Goal: Information Seeking & Learning: Find specific page/section

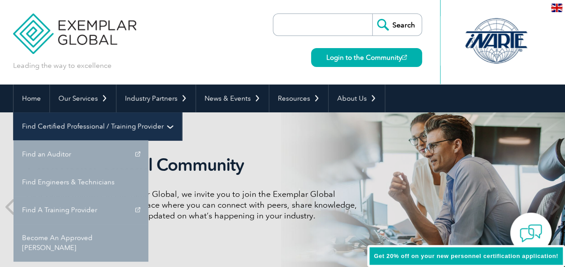
click at [182, 112] on link "Find Certified Professional / Training Provider" at bounding box center [97, 126] width 168 height 28
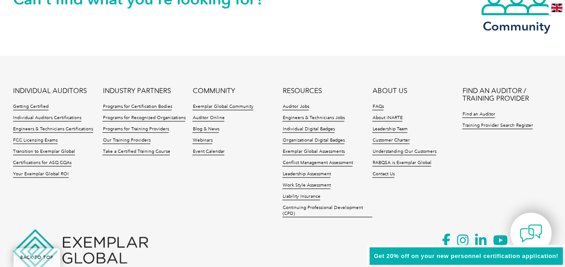
scroll to position [2194, 0]
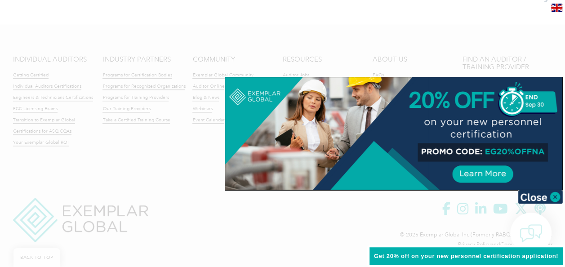
click at [505, 93] on div at bounding box center [393, 133] width 337 height 112
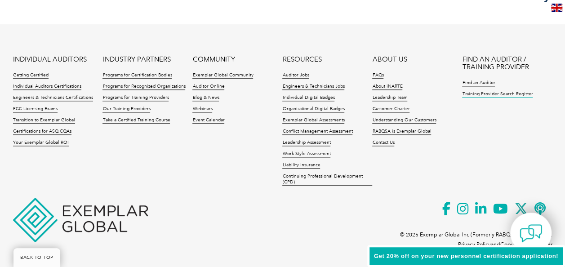
click at [496, 92] on link "Training Provider Search Register" at bounding box center [497, 94] width 71 height 6
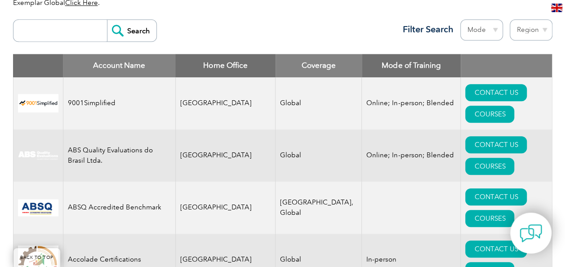
scroll to position [342, 0]
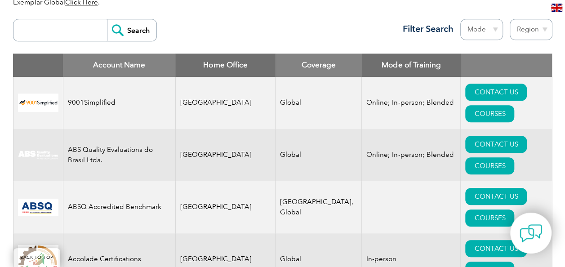
click at [76, 28] on input "search" at bounding box center [62, 30] width 89 height 22
type input "SQC"
click at [118, 30] on input "Search" at bounding box center [131, 30] width 49 height 22
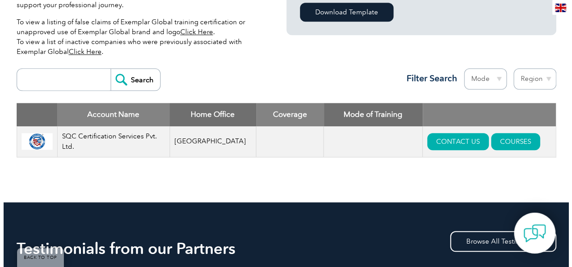
scroll to position [293, 0]
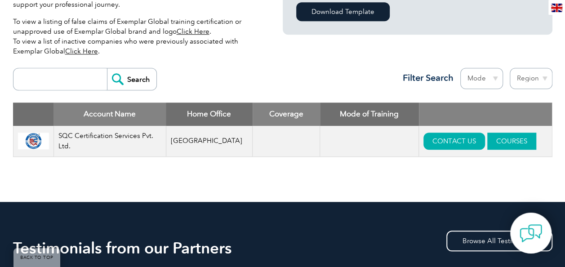
click at [487, 140] on link "COURSES" at bounding box center [511, 141] width 49 height 17
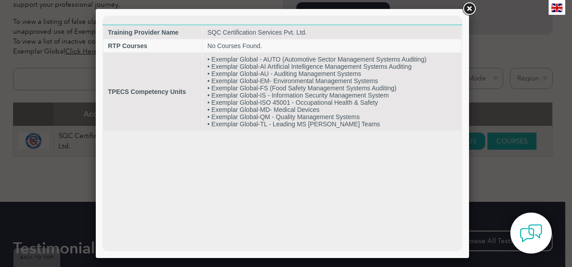
scroll to position [0, 0]
click at [350, 131] on html "Training Provider Name SQC Certification Services Pvt. Ltd. RTP Courses No Cour…" at bounding box center [283, 74] width 360 height 116
